Goal: Information Seeking & Learning: Learn about a topic

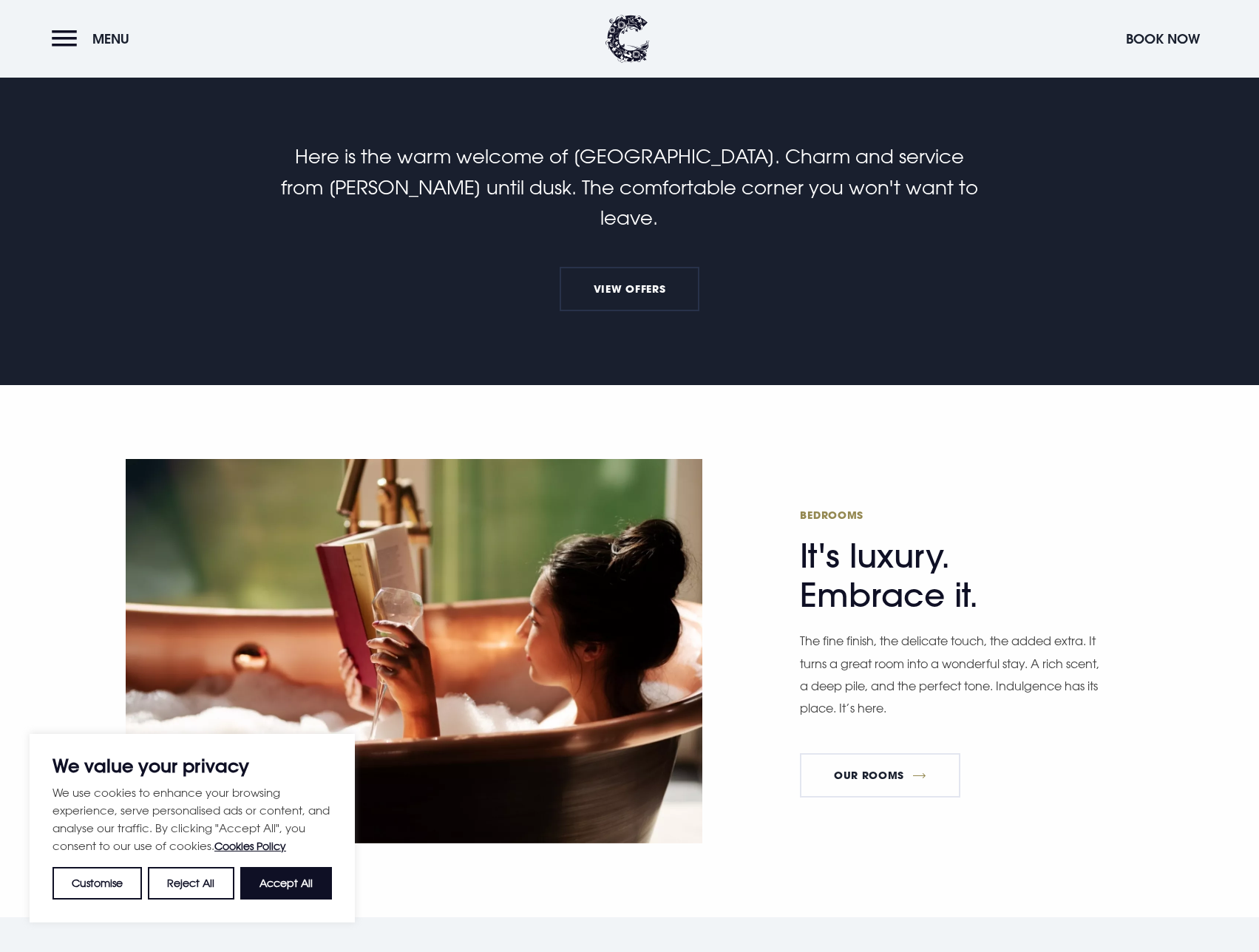
scroll to position [887, 0]
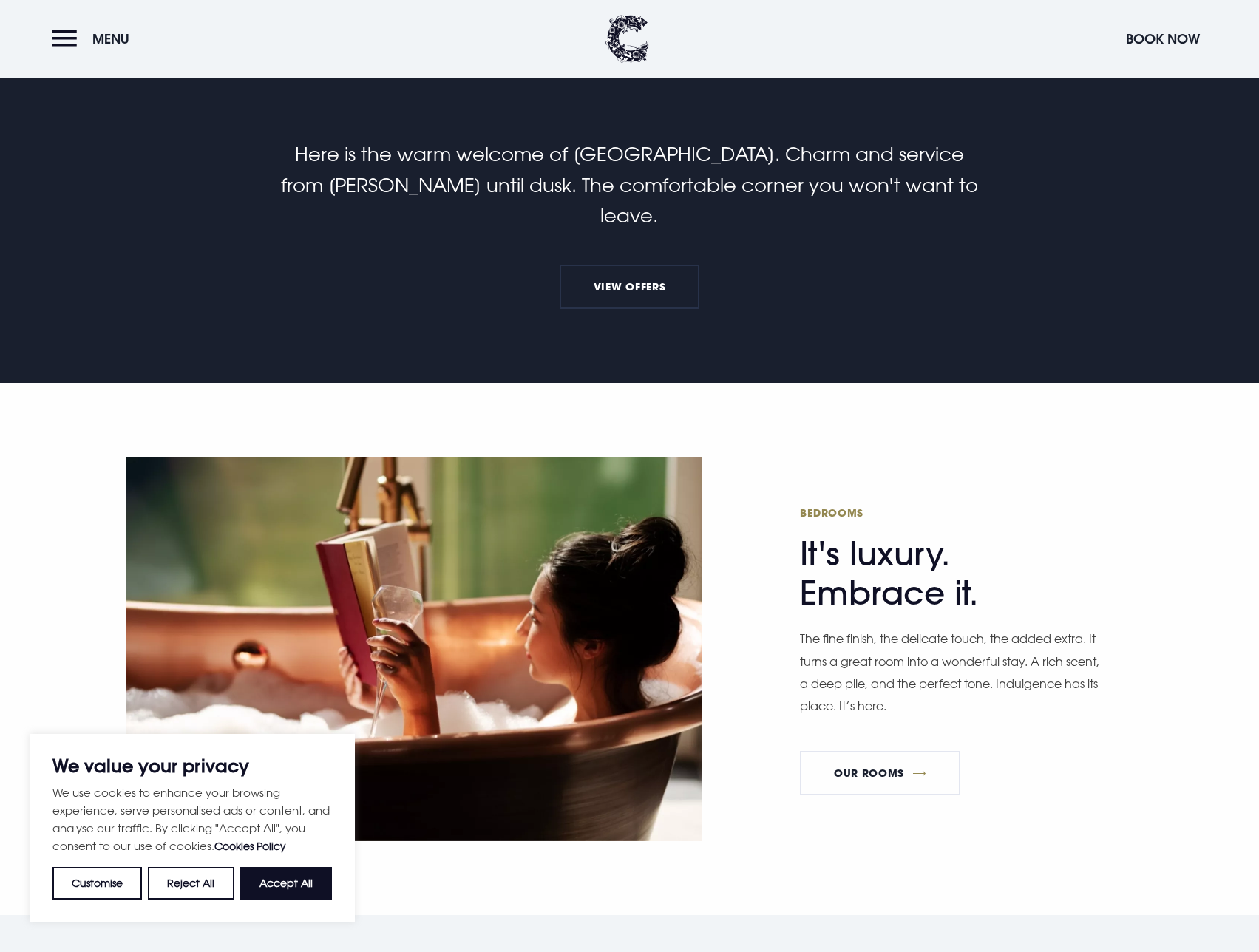
click at [273, 868] on button "Accept All" at bounding box center [286, 884] width 92 height 33
checkbox input "true"
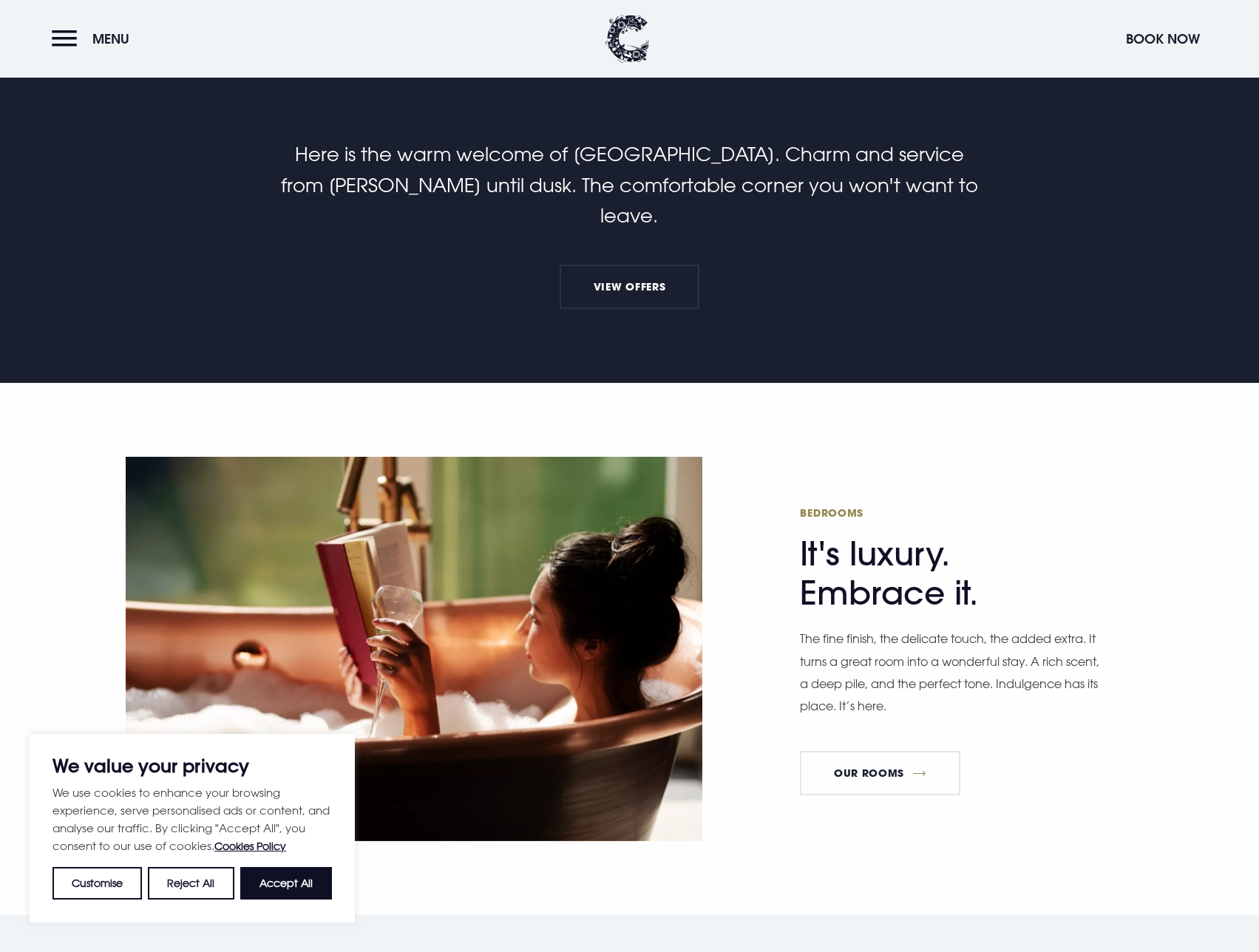
checkbox input "true"
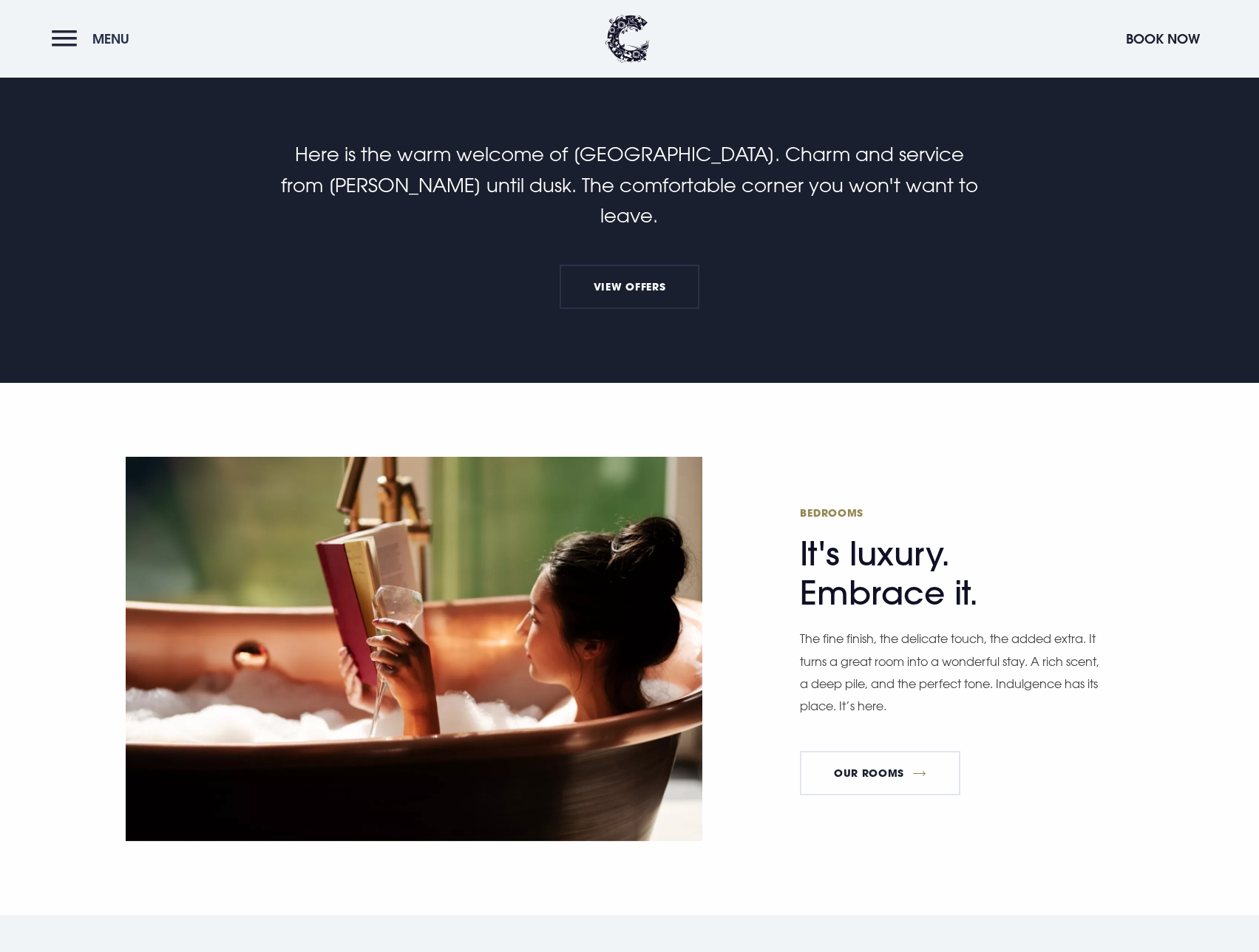
click at [73, 39] on button "Menu" at bounding box center [94, 39] width 85 height 32
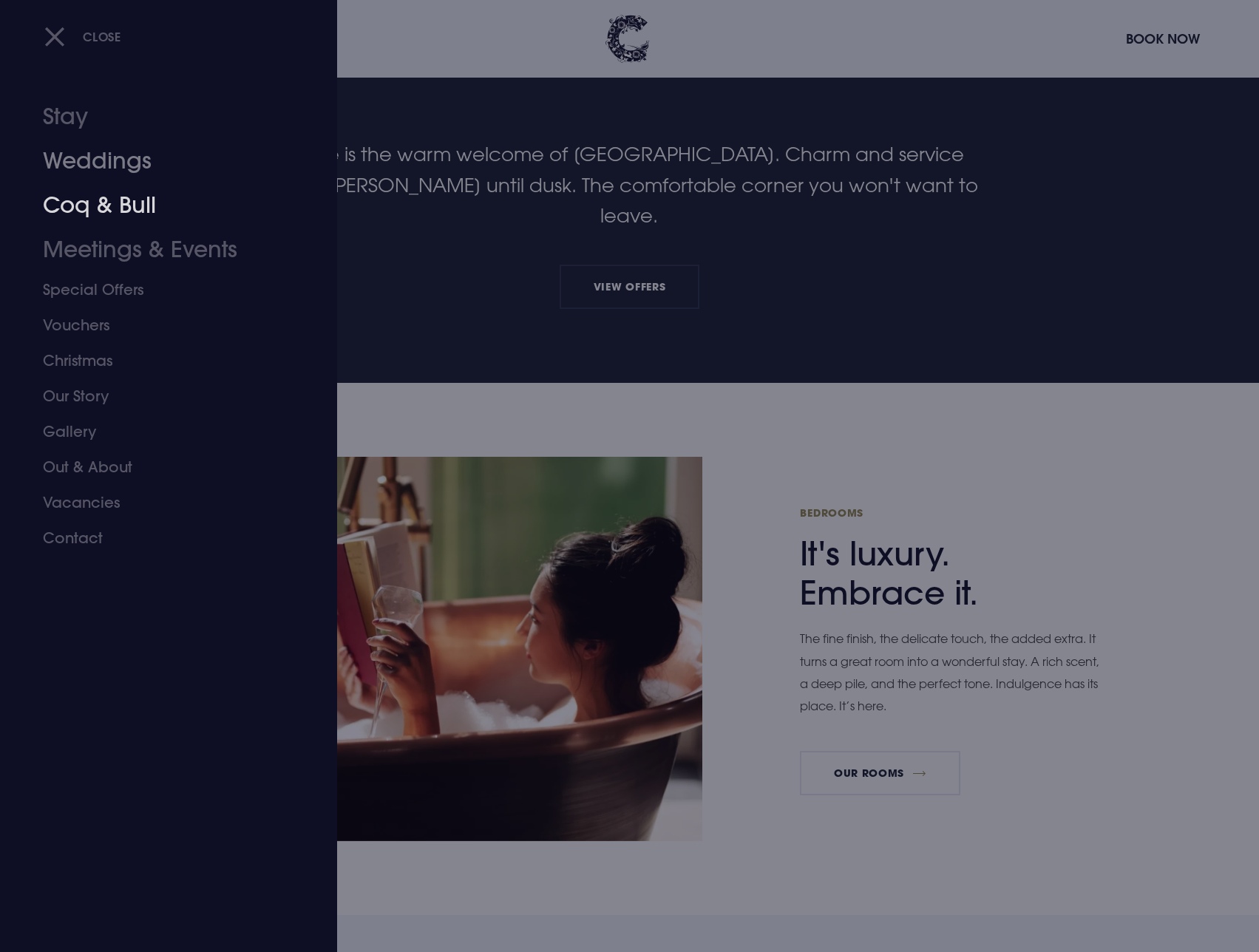
click at [114, 200] on link "Coq & Bull" at bounding box center [160, 206] width 234 height 45
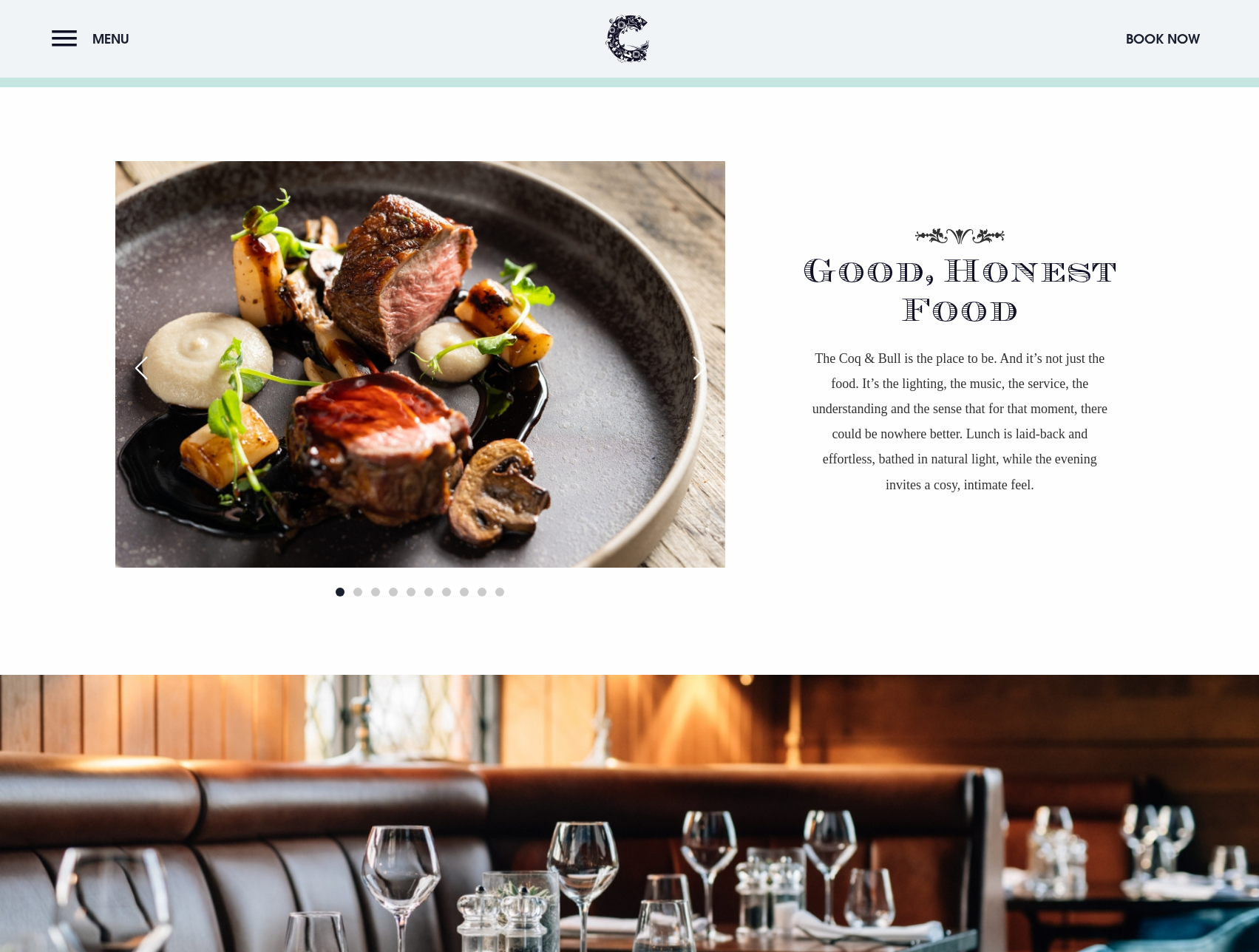
scroll to position [1331, 0]
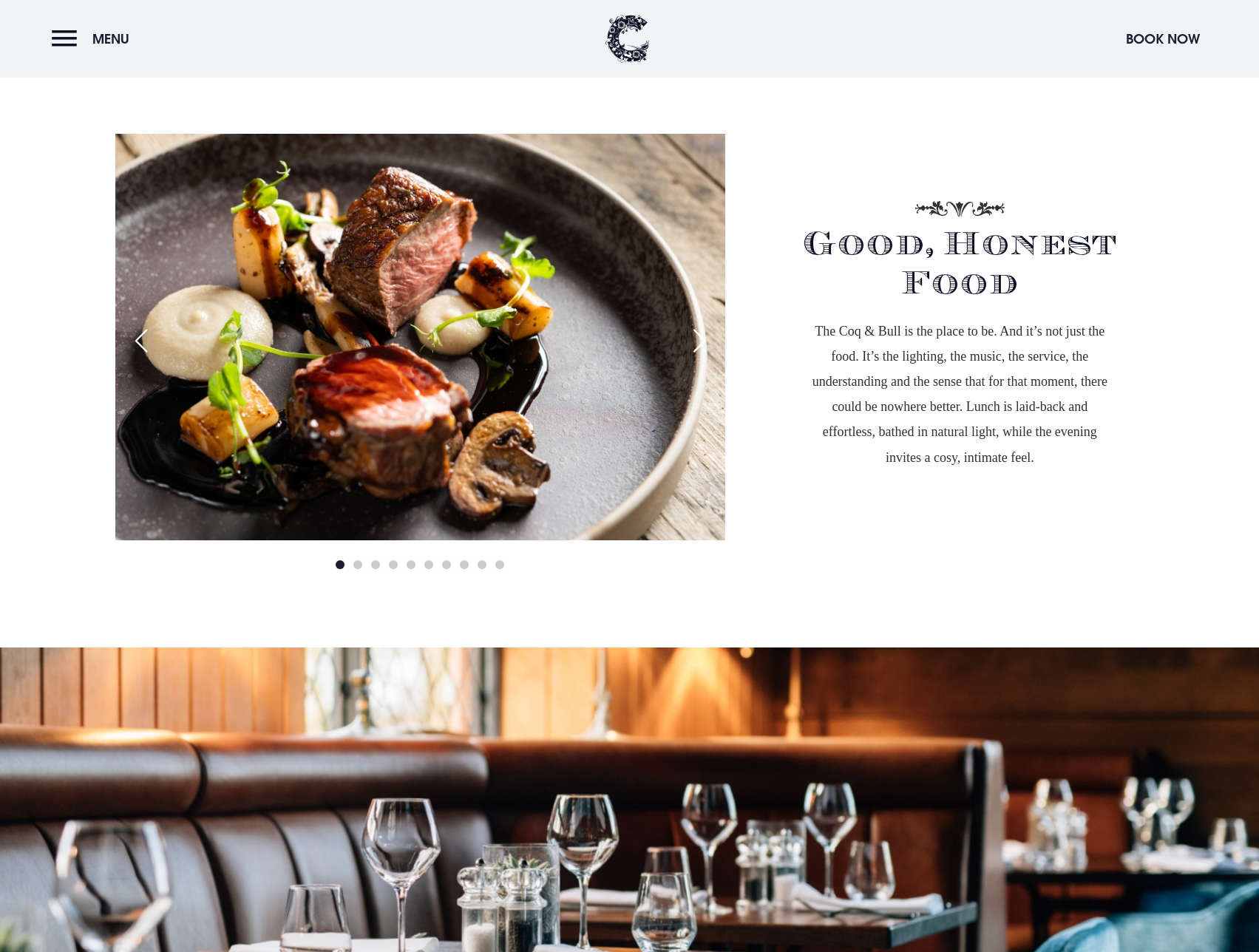
click at [704, 335] on div "Next slide" at bounding box center [700, 341] width 37 height 33
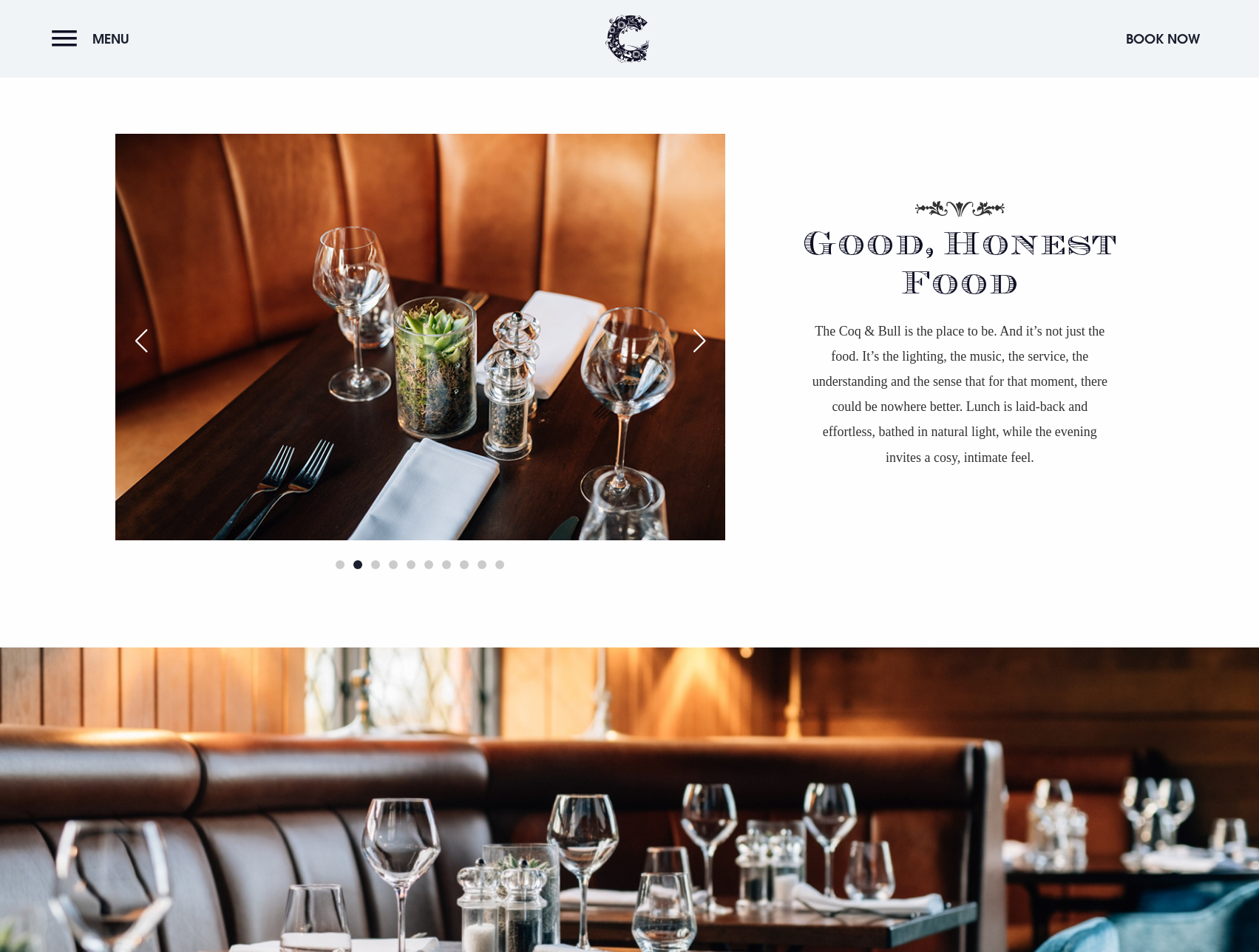
click at [704, 335] on div "Next slide" at bounding box center [700, 341] width 37 height 33
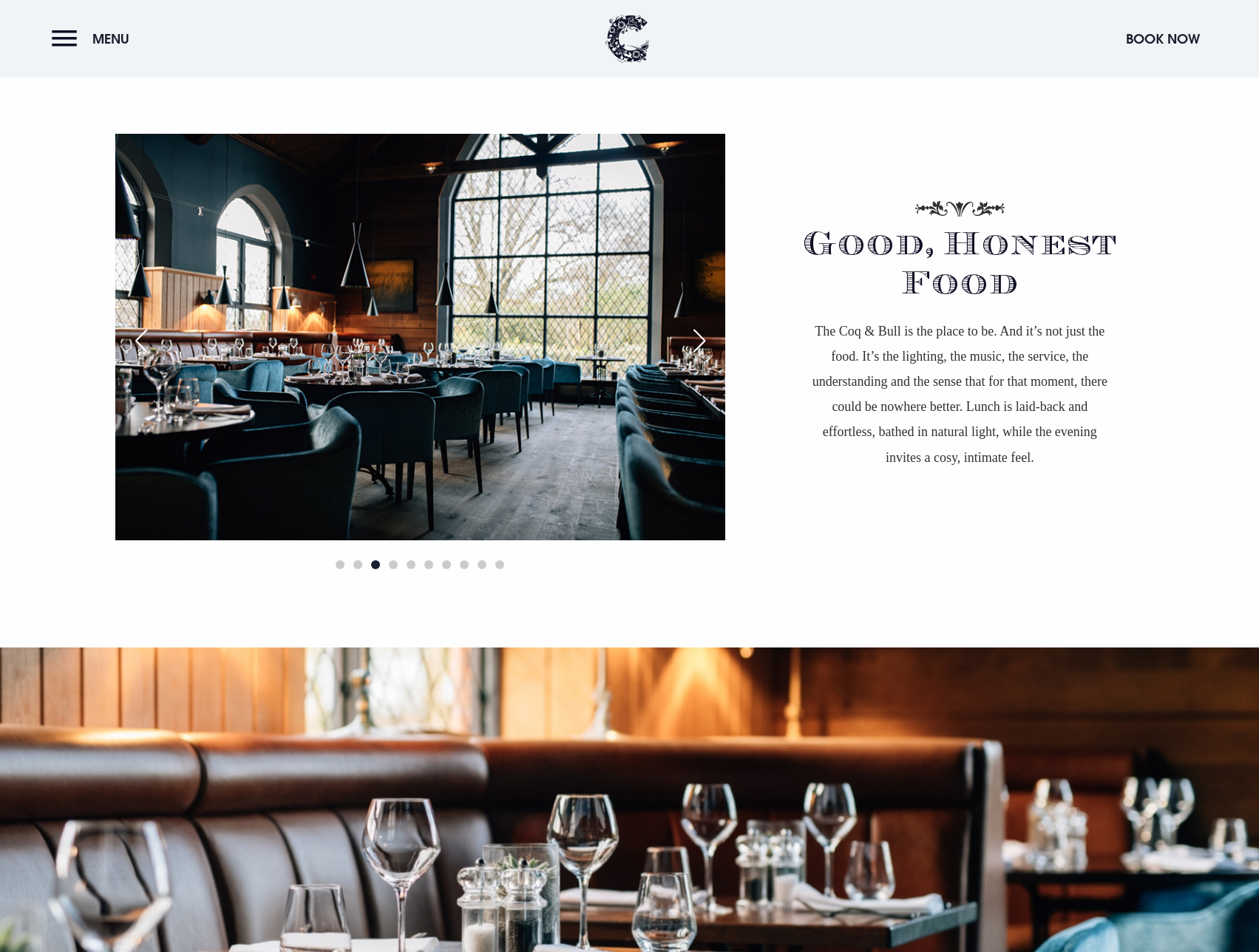
click at [704, 335] on div "Next slide" at bounding box center [700, 341] width 37 height 33
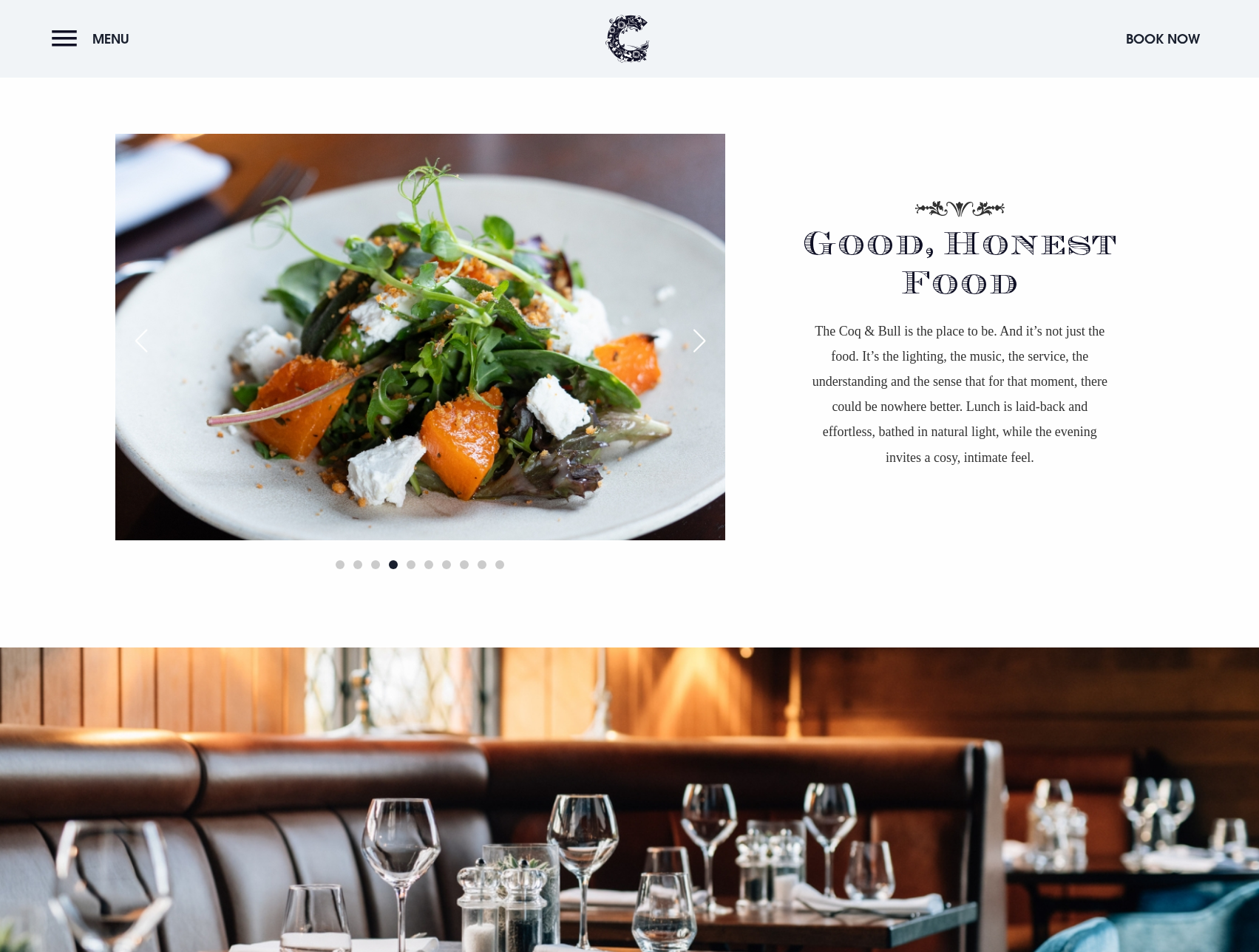
click at [704, 335] on div "Next slide" at bounding box center [700, 341] width 37 height 33
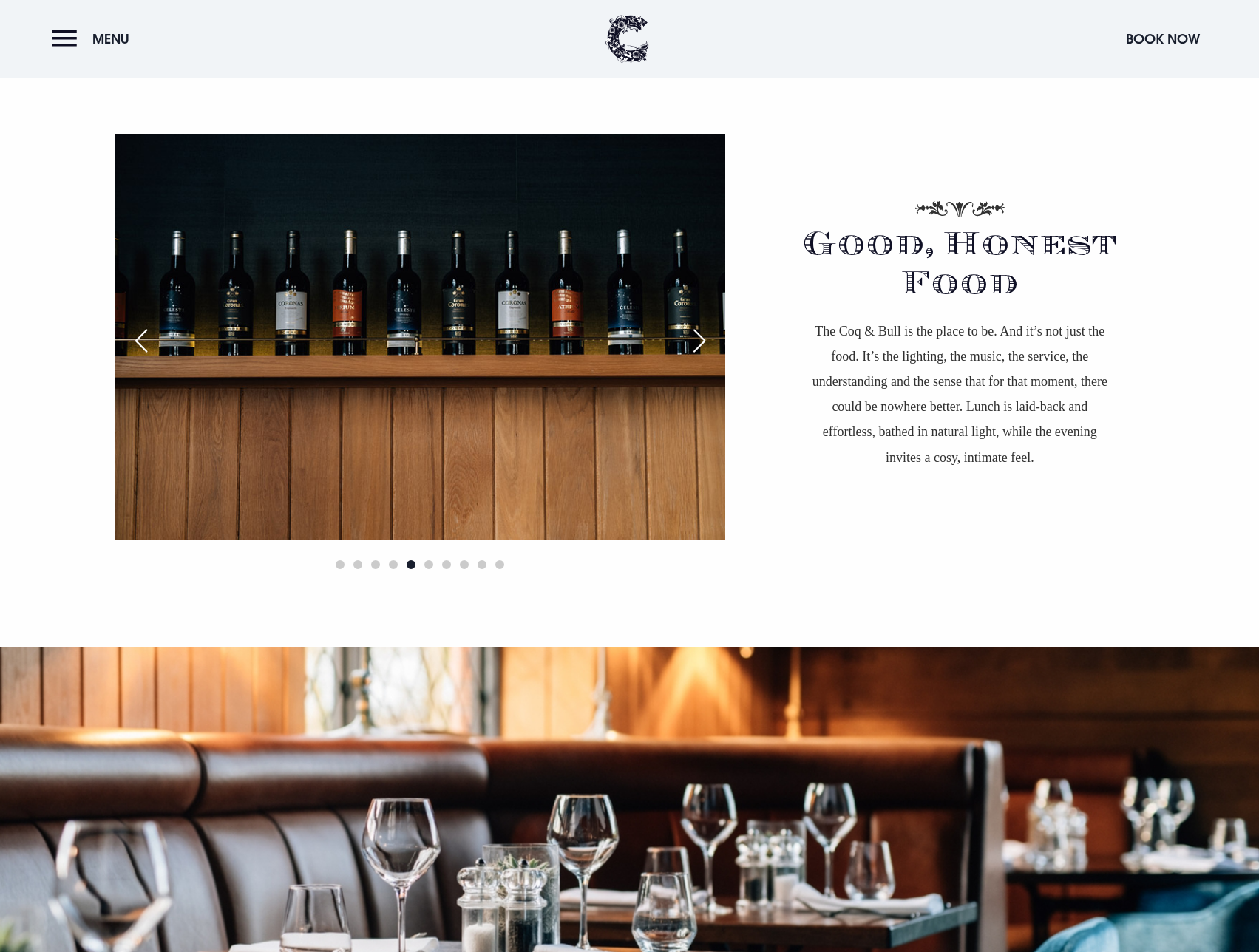
click at [704, 335] on div "Next slide" at bounding box center [700, 341] width 37 height 33
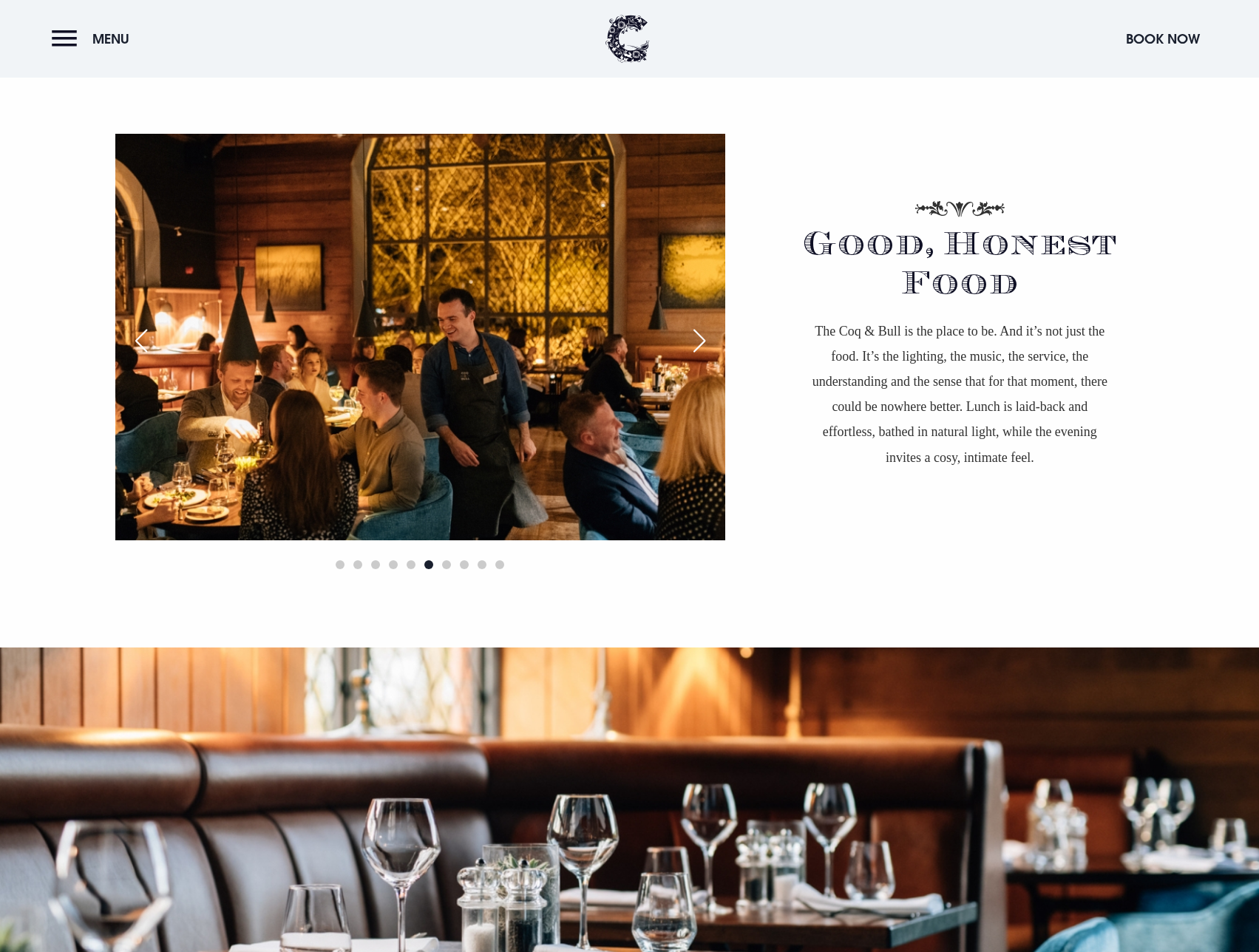
click at [703, 335] on div "Next slide" at bounding box center [700, 341] width 37 height 33
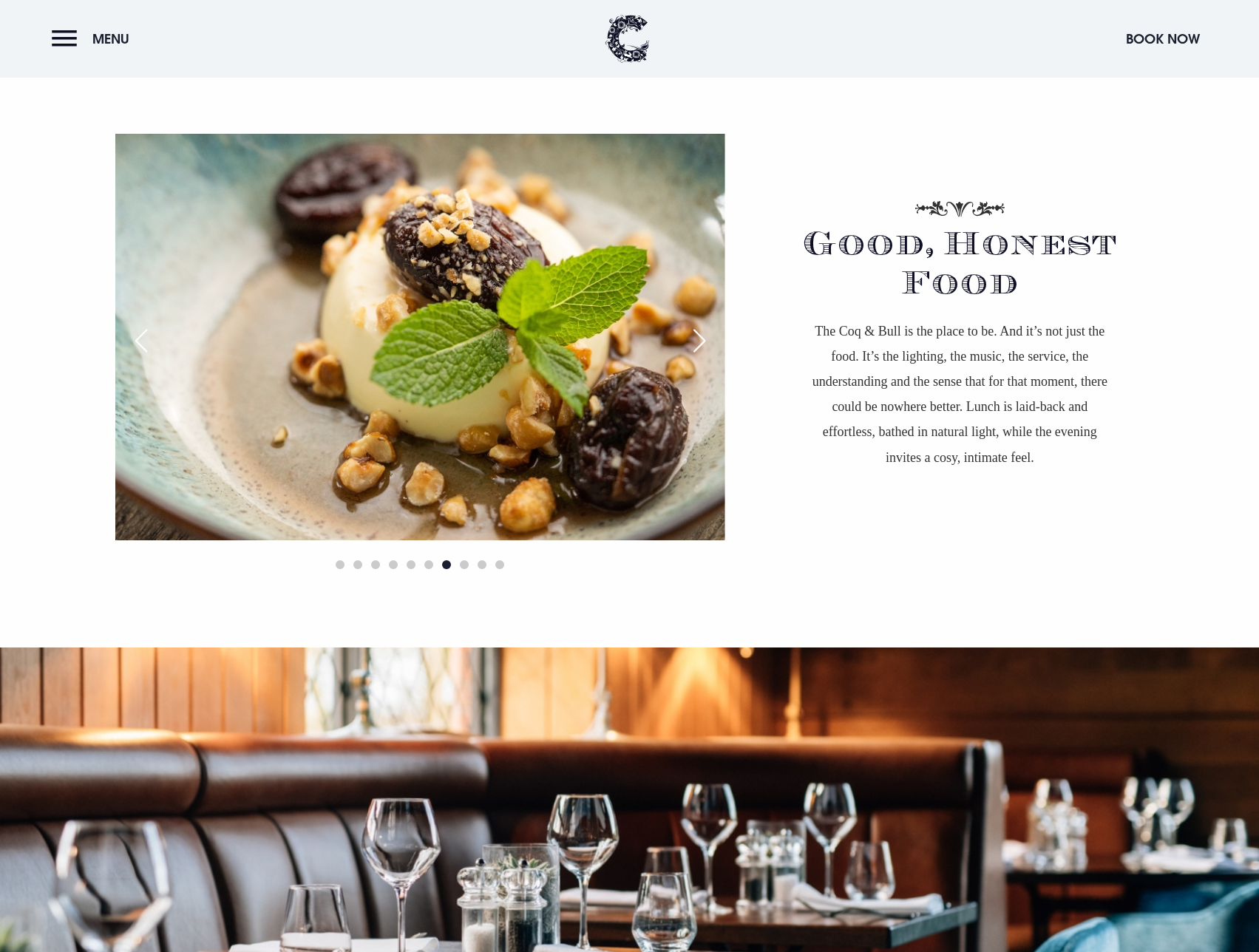
click at [703, 335] on div "Next slide" at bounding box center [700, 341] width 37 height 33
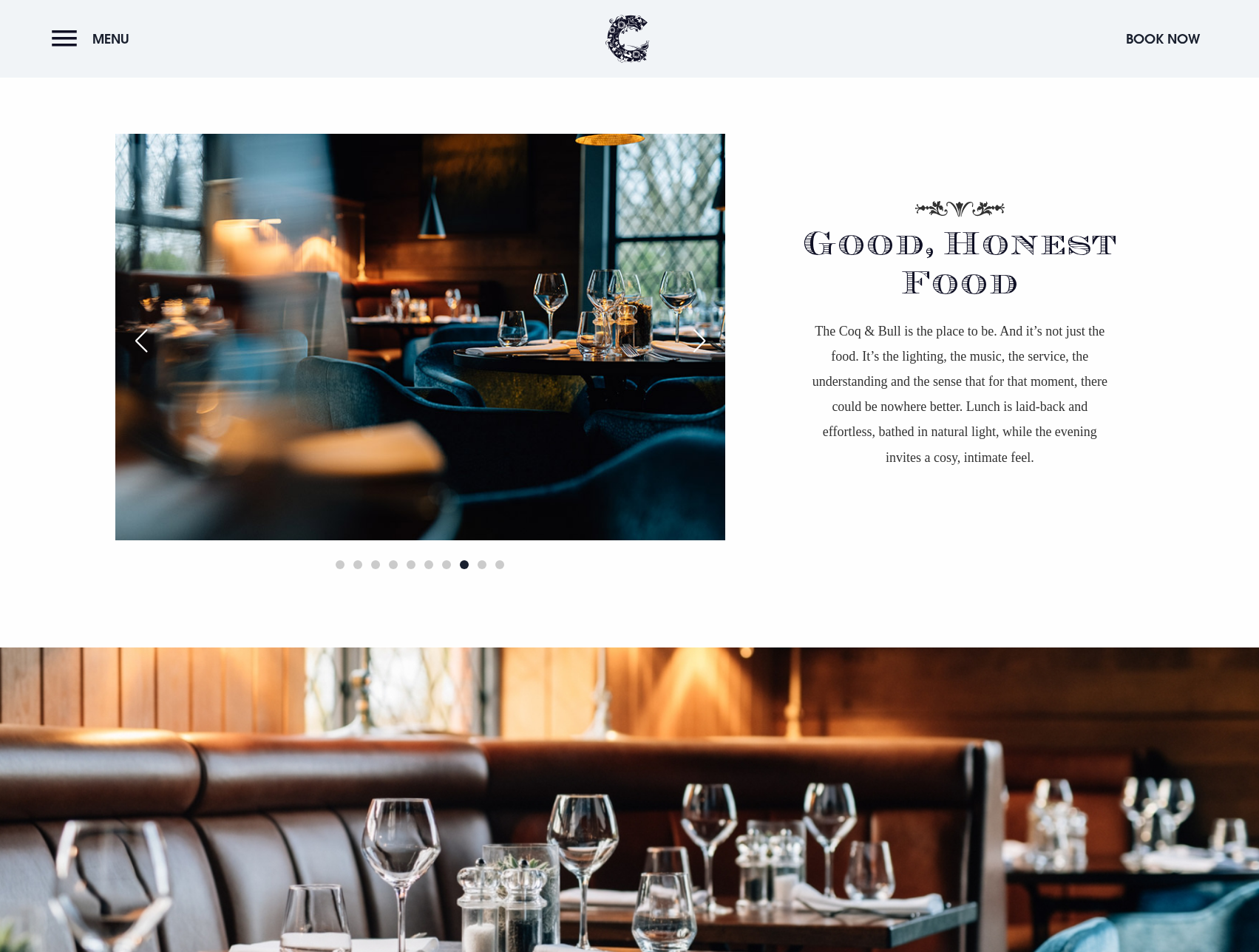
click at [703, 335] on div "Next slide" at bounding box center [700, 341] width 37 height 33
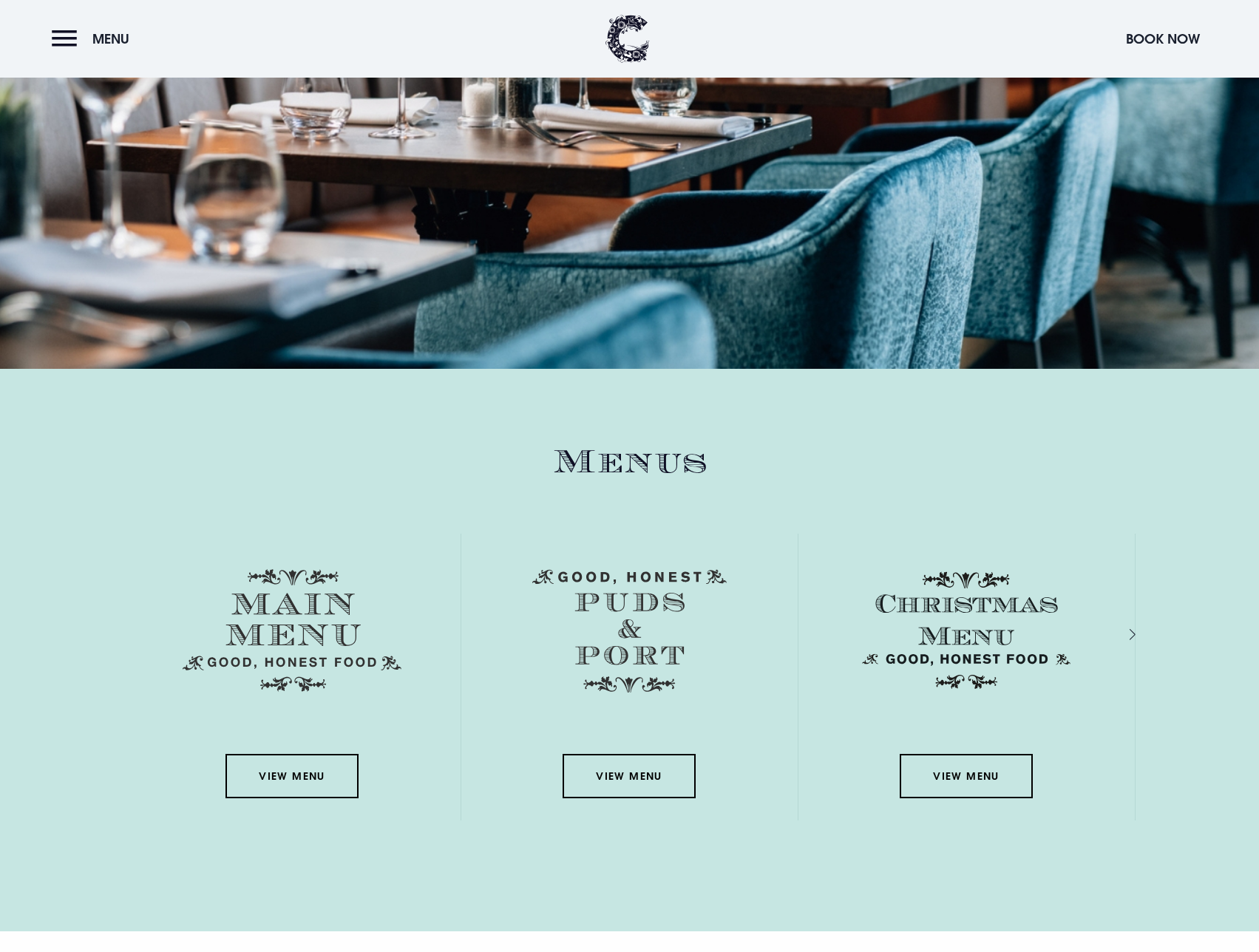
scroll to position [2366, 0]
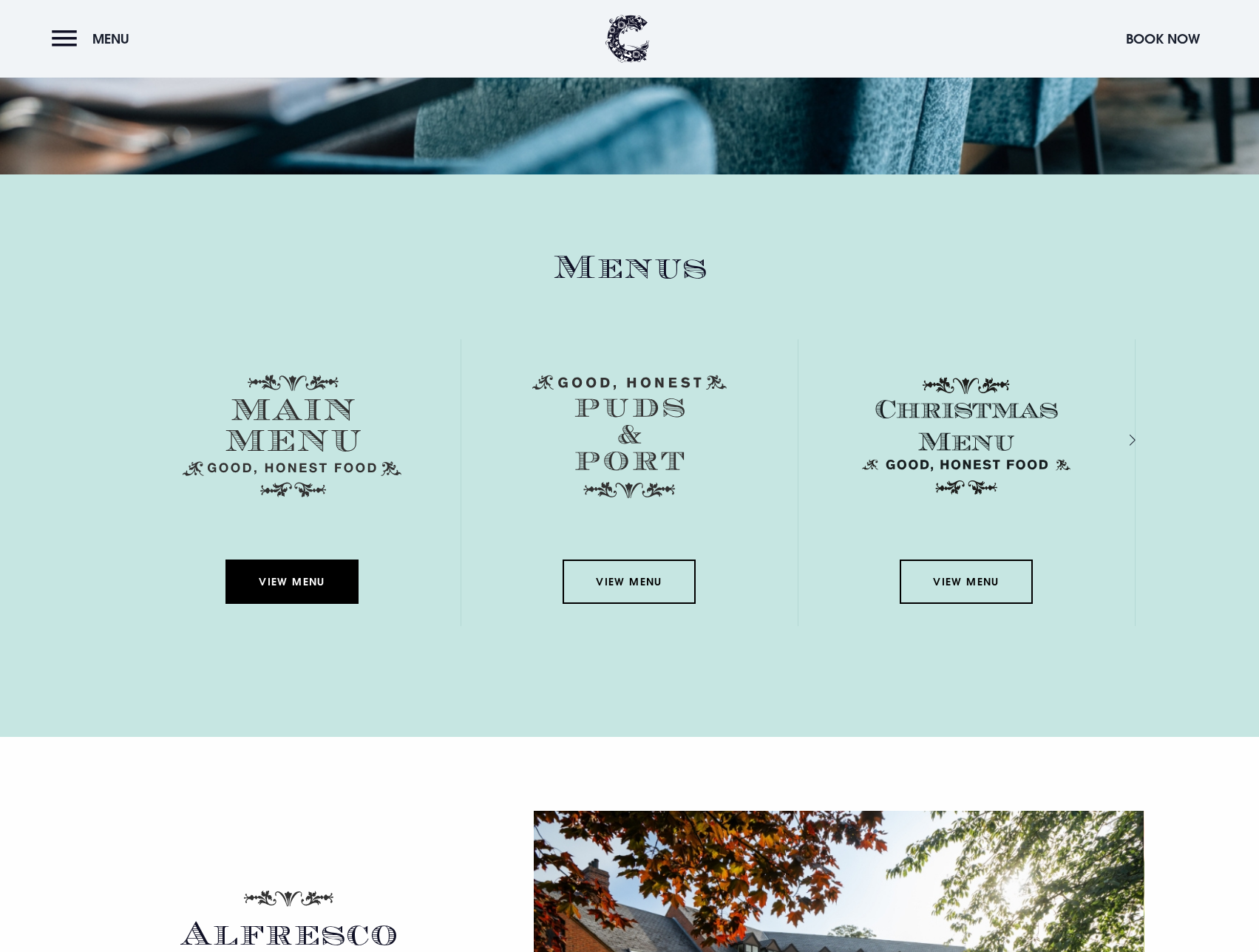
click at [303, 579] on link "View Menu" at bounding box center [292, 582] width 133 height 45
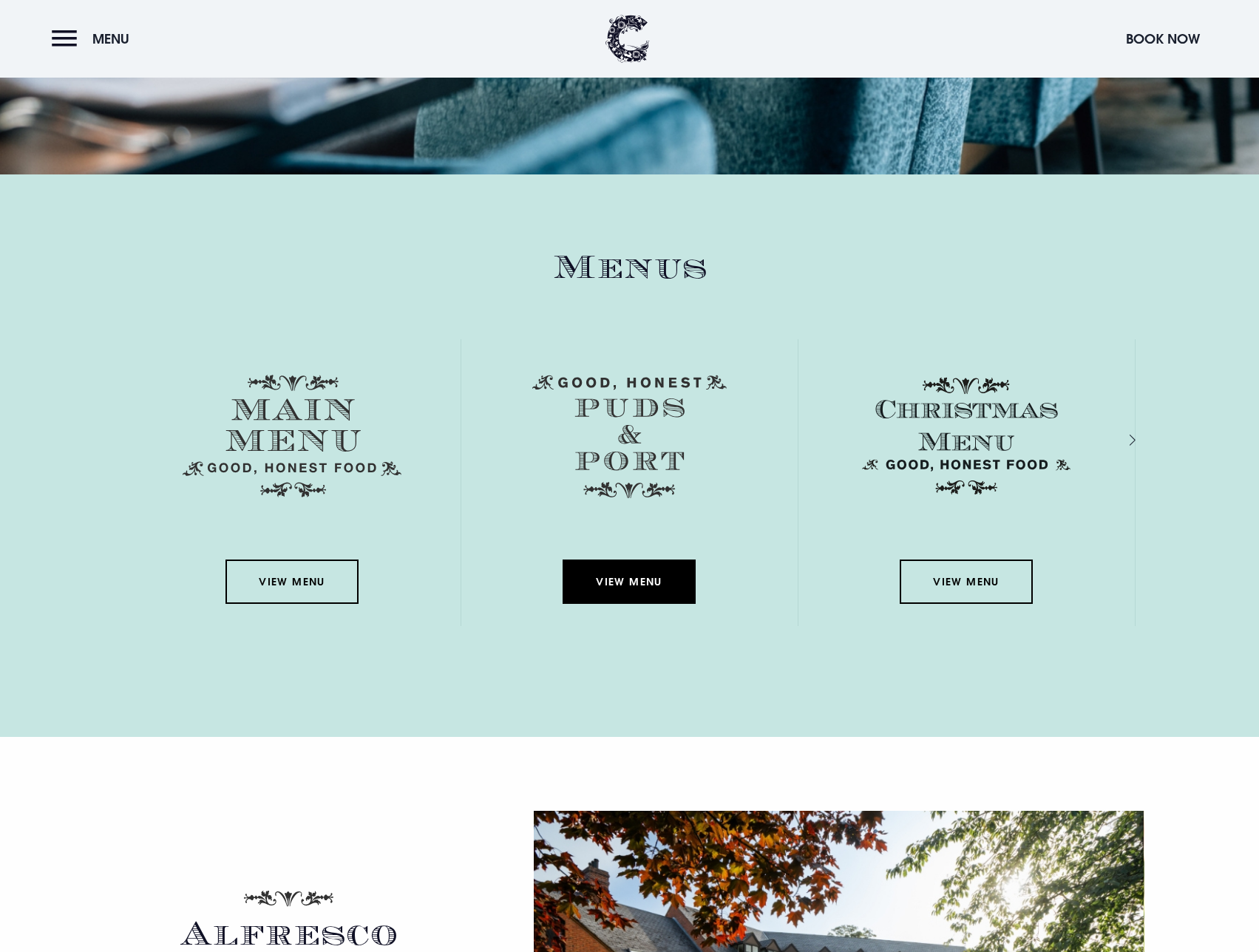
click at [652, 577] on link "View Menu" at bounding box center [628, 582] width 133 height 45
